Goal: Information Seeking & Learning: Learn about a topic

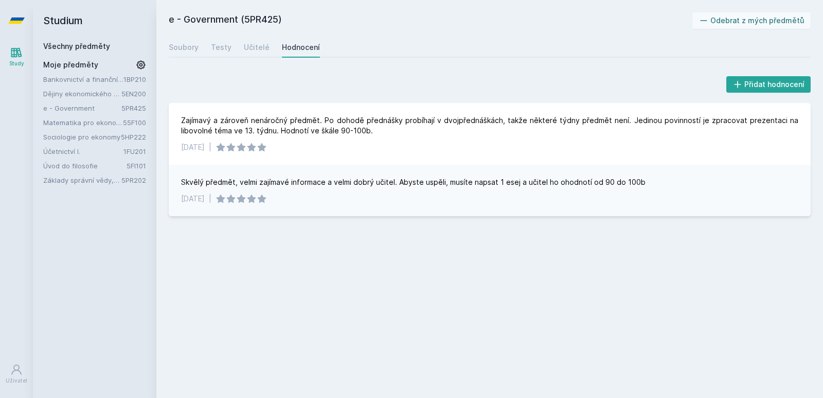
click at [87, 81] on link "Bankovnictví a finanční instituce" at bounding box center [83, 79] width 80 height 10
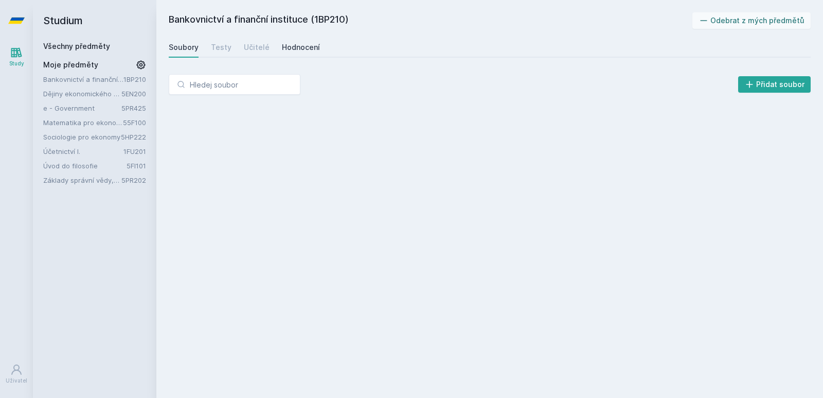
click at [299, 43] on div "Hodnocení" at bounding box center [301, 47] width 38 height 10
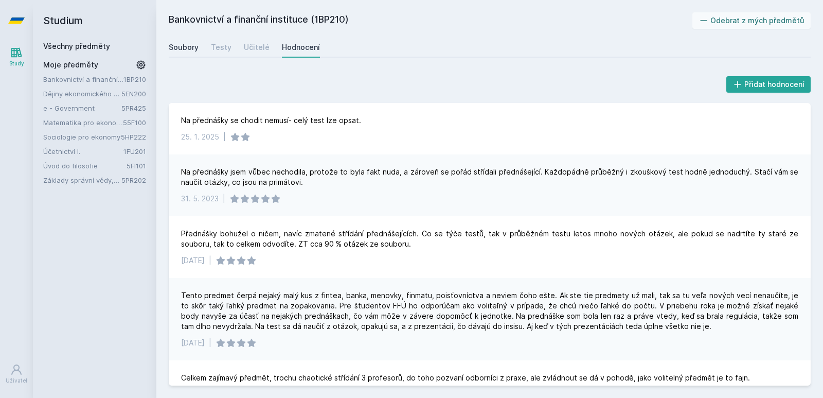
click at [186, 53] on link "Soubory" at bounding box center [184, 47] width 30 height 21
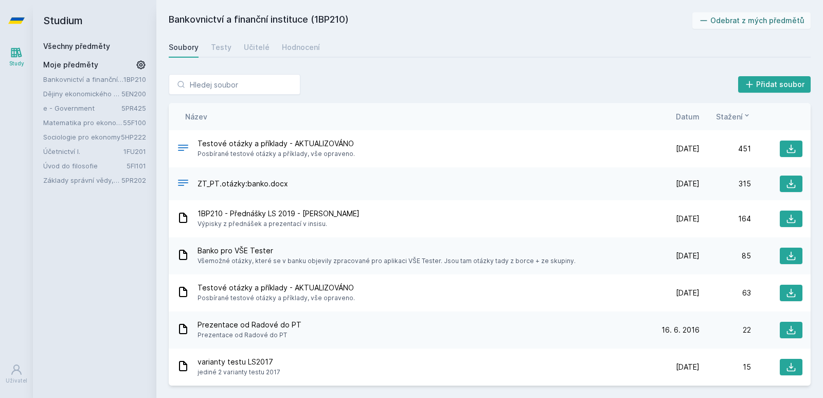
click at [688, 114] on span "Datum" at bounding box center [688, 116] width 24 height 11
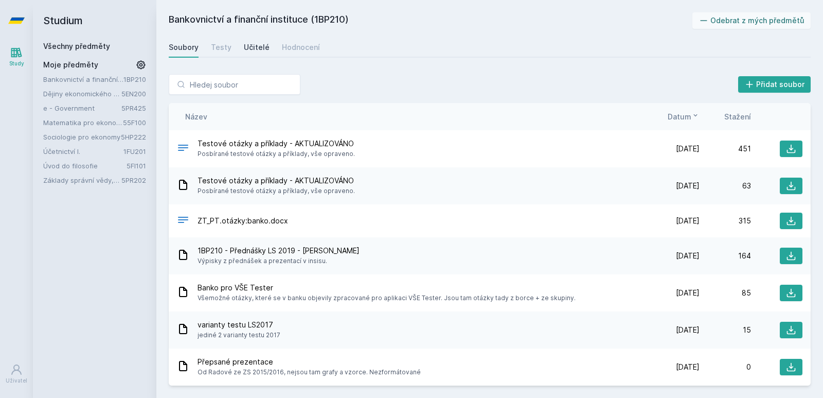
click at [254, 45] on div "Učitelé" at bounding box center [257, 47] width 26 height 10
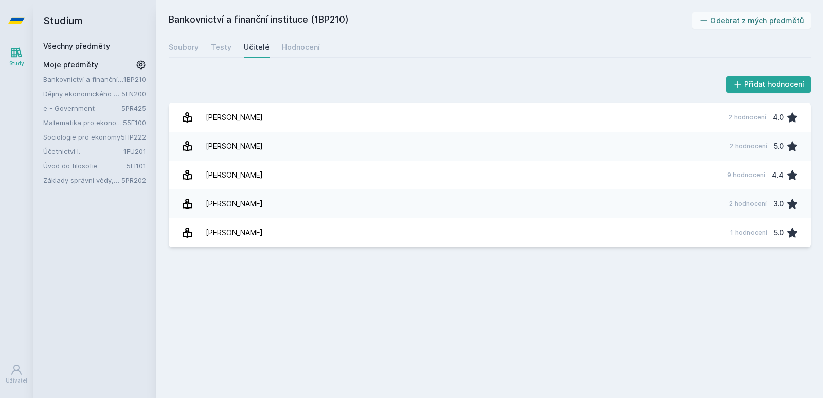
click at [93, 95] on link "Dějiny ekonomického myšlení" at bounding box center [82, 94] width 78 height 10
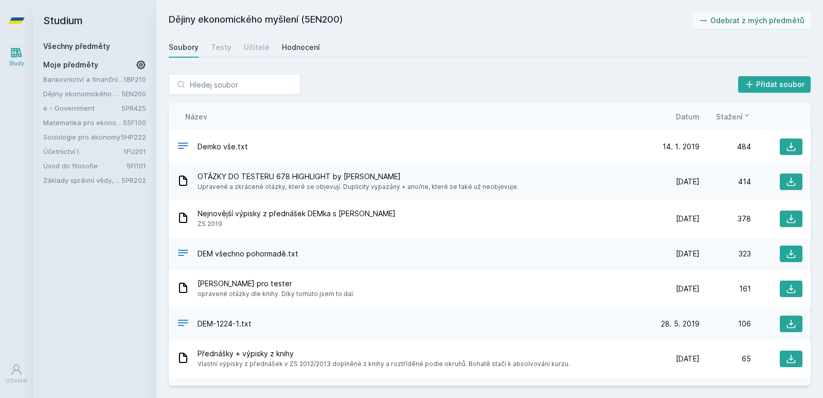
click at [290, 45] on div "Hodnocení" at bounding box center [301, 47] width 38 height 10
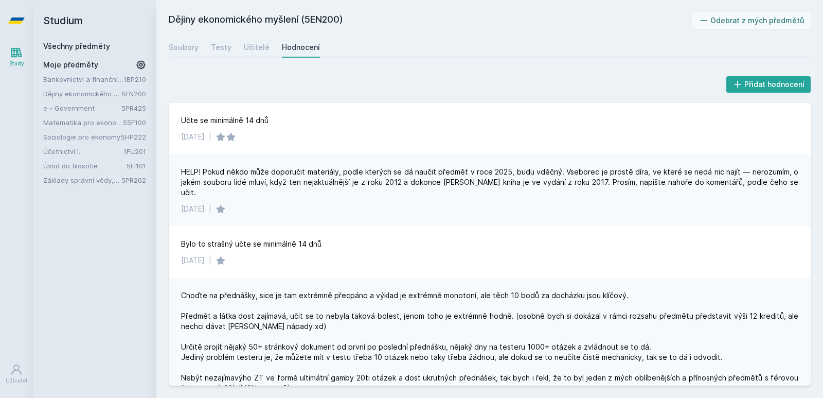
click at [64, 102] on div "Bankovnictví a finanční instituce 1BP210 Dějiny ekonomického myšlení 5EN200 e -…" at bounding box center [94, 129] width 103 height 111
click at [66, 104] on link "e - Government" at bounding box center [82, 108] width 78 height 10
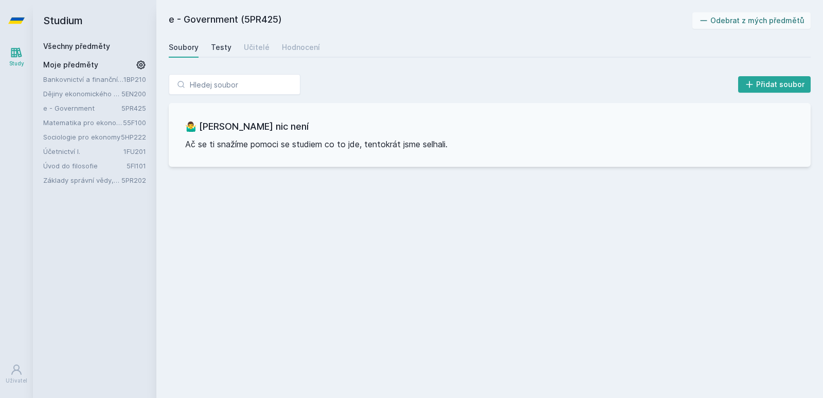
click at [226, 47] on div "Testy" at bounding box center [221, 47] width 21 height 10
click at [257, 41] on link "Učitelé" at bounding box center [257, 47] width 26 height 21
click at [295, 42] on link "Hodnocení" at bounding box center [301, 47] width 38 height 21
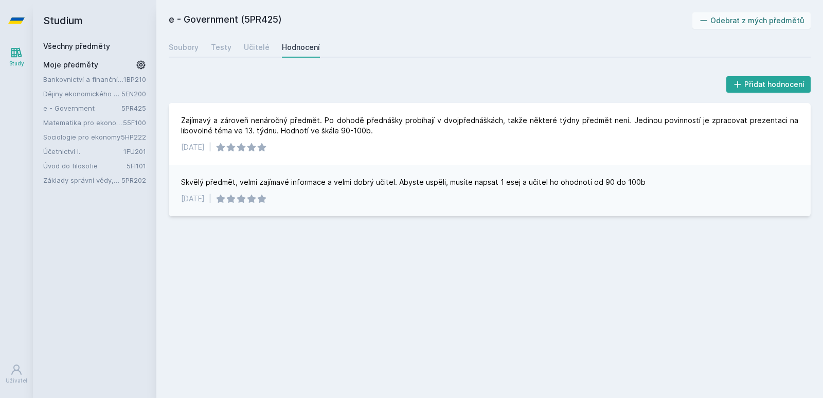
click at [96, 123] on link "Matematika pro ekonomy (Matematika A)" at bounding box center [83, 122] width 80 height 10
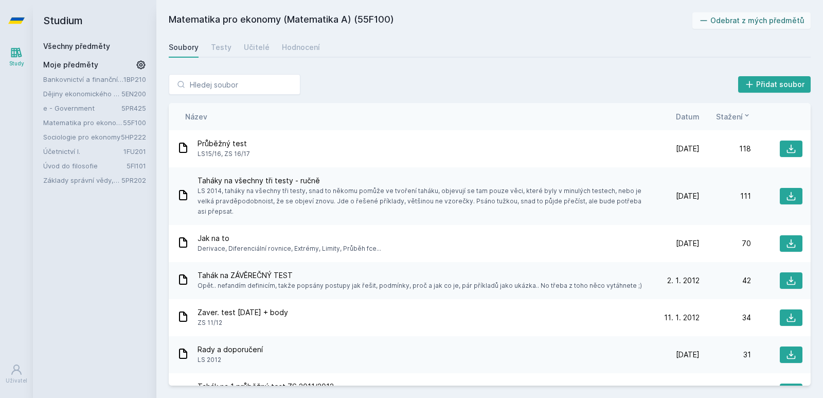
click at [72, 165] on link "Úvod do filosofie" at bounding box center [84, 166] width 83 height 10
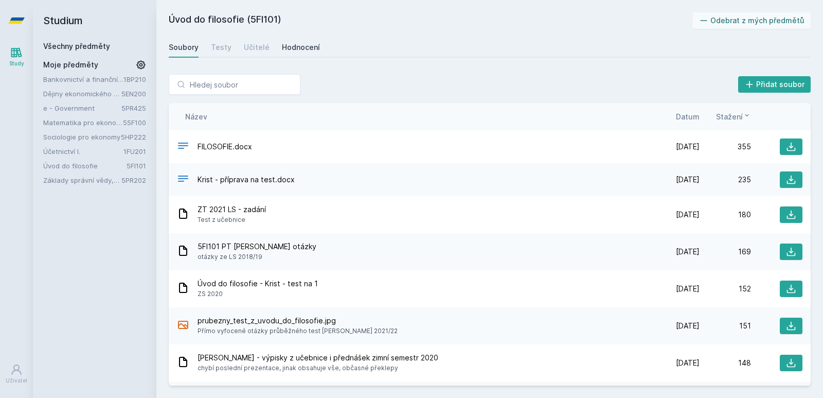
click at [299, 43] on div "Hodnocení" at bounding box center [301, 47] width 38 height 10
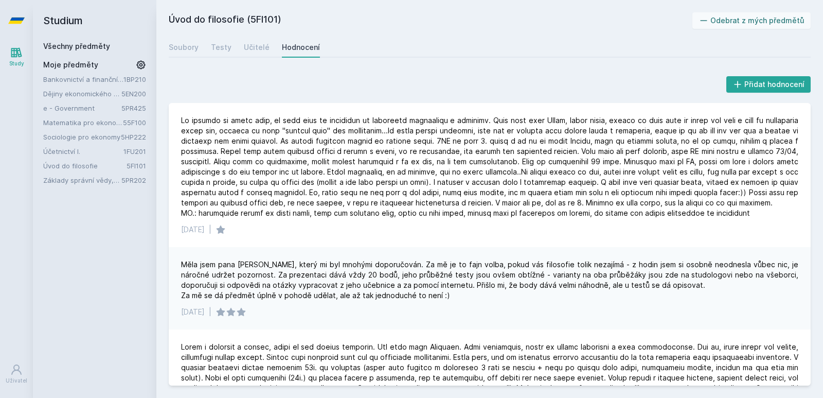
click at [78, 165] on link "Úvod do filosofie" at bounding box center [84, 166] width 83 height 10
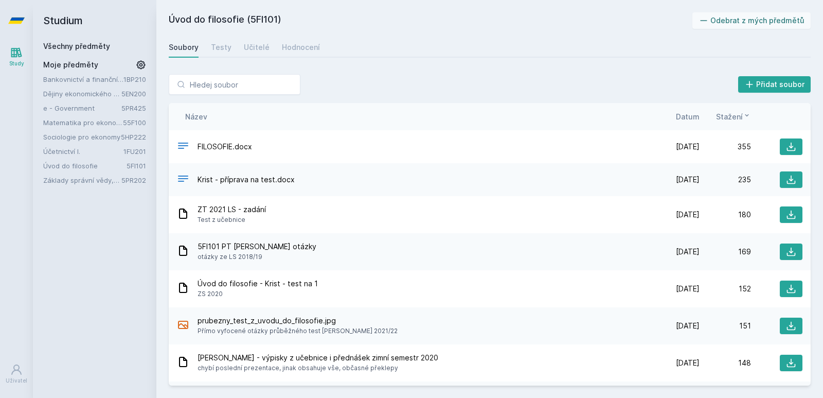
click at [91, 180] on link "Základy správní vědy,správního práva a organizace veř.správy" at bounding box center [82, 180] width 78 height 10
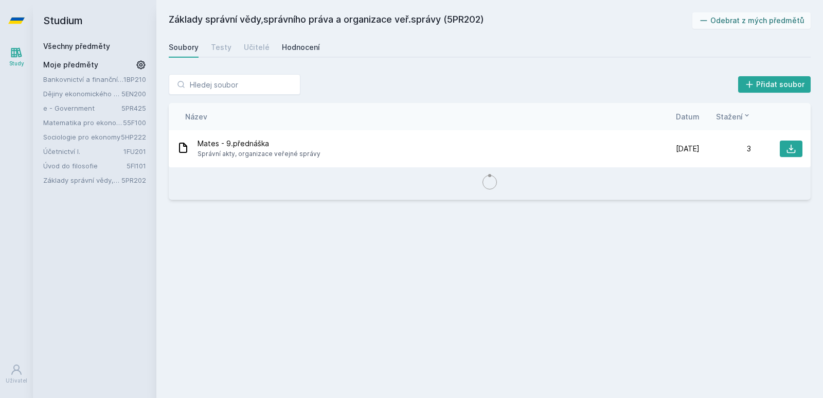
click at [299, 44] on div "Hodnocení" at bounding box center [301, 47] width 38 height 10
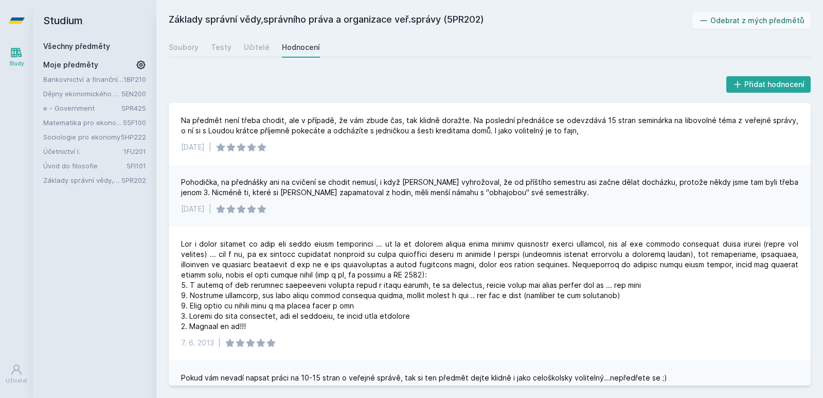
click at [272, 77] on div "Přidat hodnocení" at bounding box center [490, 84] width 642 height 21
click at [88, 136] on link "Sociologie pro ekonomy" at bounding box center [82, 137] width 78 height 10
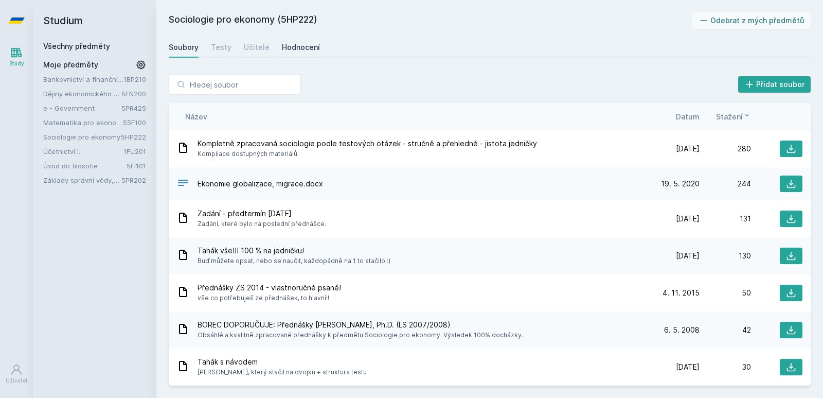
click at [300, 43] on div "Hodnocení" at bounding box center [301, 47] width 38 height 10
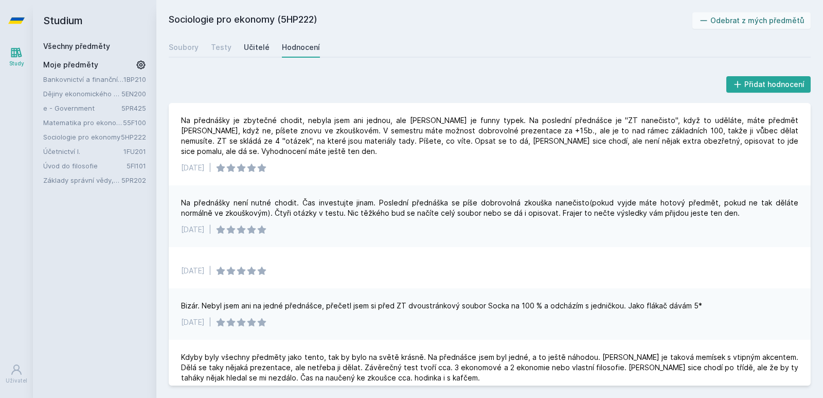
click at [245, 48] on div "Učitelé" at bounding box center [257, 47] width 26 height 10
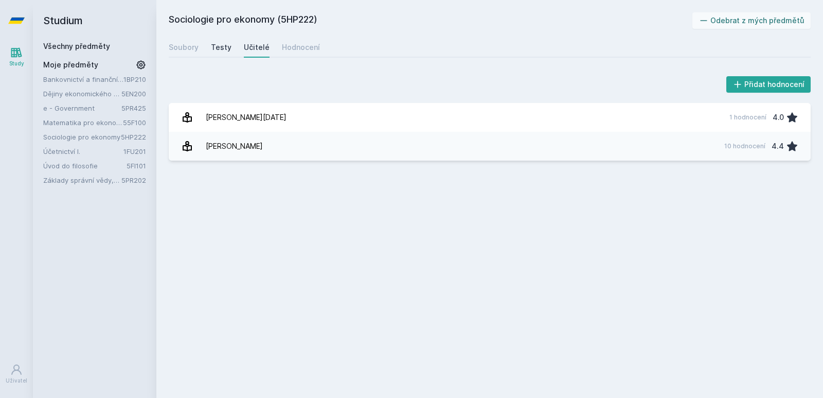
click at [220, 41] on link "Testy" at bounding box center [221, 47] width 21 height 21
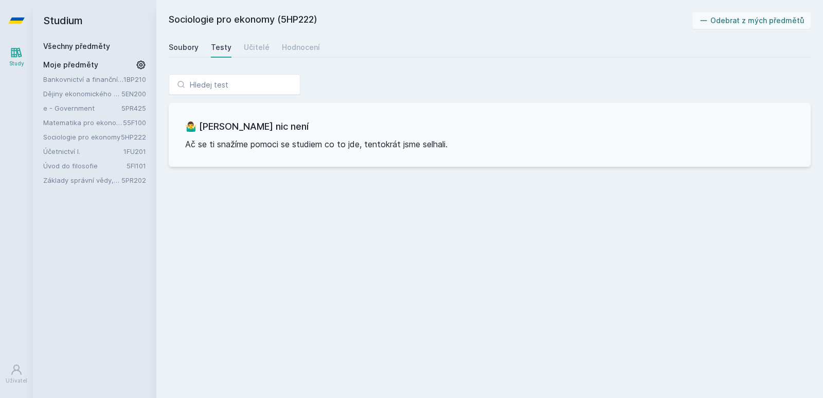
click at [187, 45] on div "Soubory" at bounding box center [184, 47] width 30 height 10
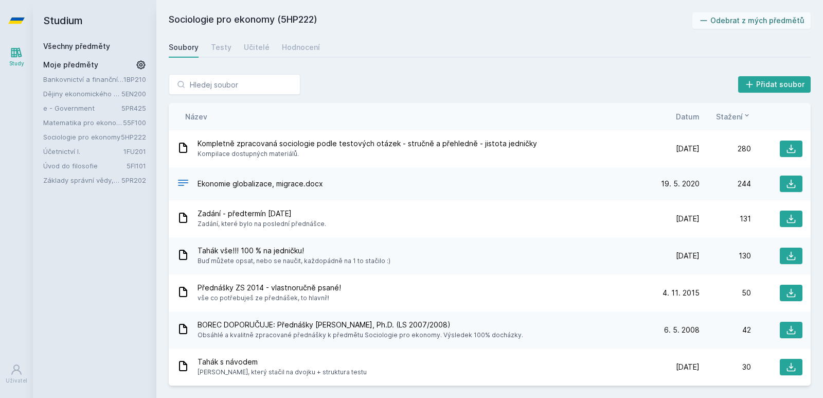
click at [699, 118] on span "Datum" at bounding box center [688, 116] width 24 height 11
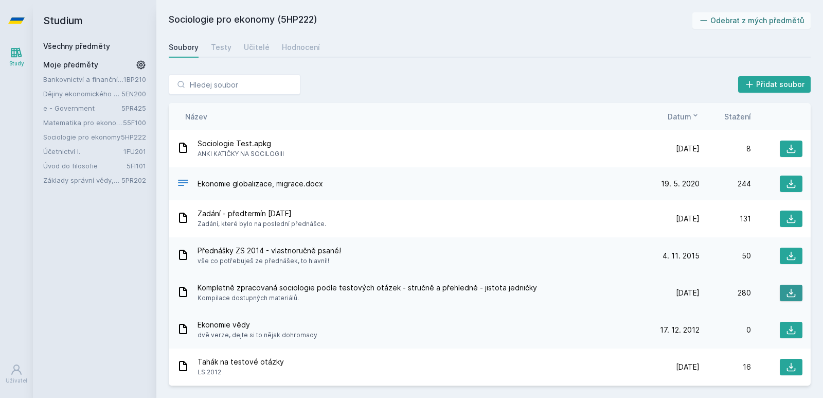
click at [790, 292] on icon at bounding box center [791, 293] width 10 height 10
